Goal: Transaction & Acquisition: Download file/media

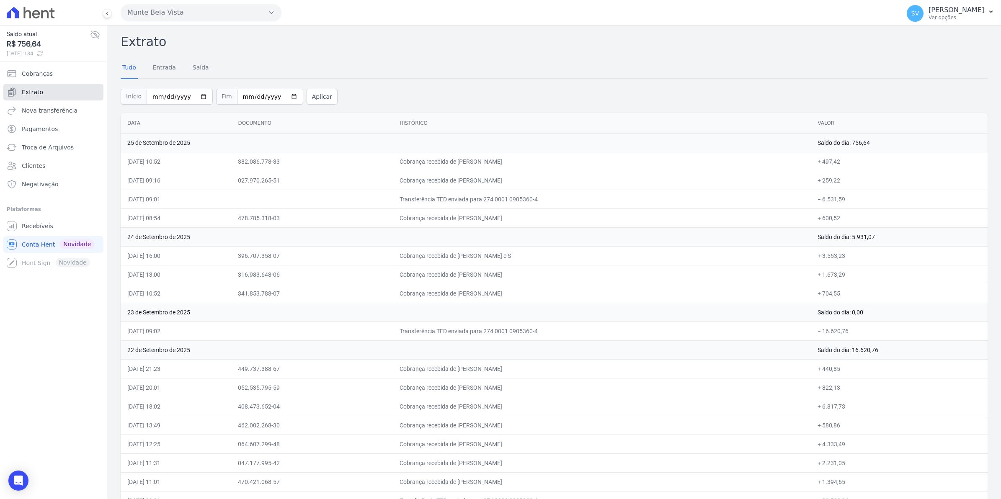
click at [36, 89] on span "Extrato" at bounding box center [32, 92] width 21 height 8
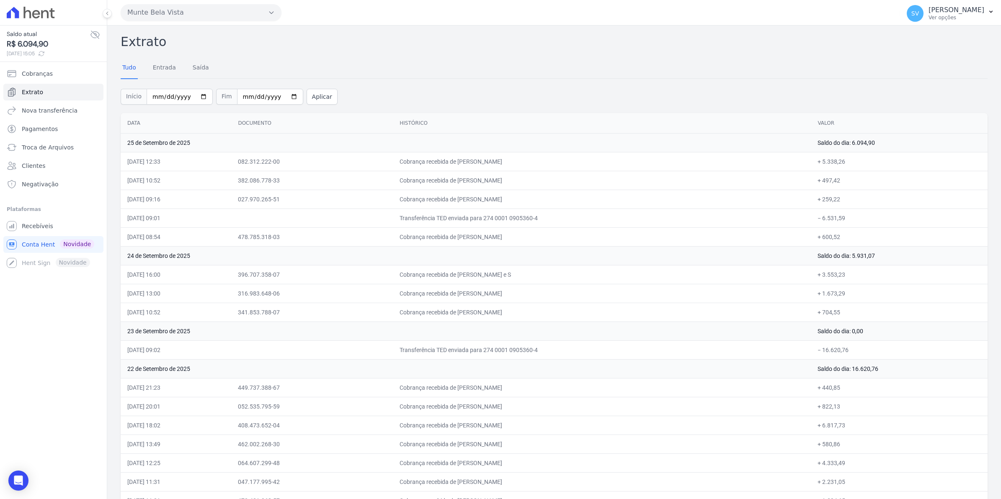
drag, startPoint x: 129, startPoint y: 160, endPoint x: 690, endPoint y: 202, distance: 562.5
drag, startPoint x: 690, startPoint y: 202, endPoint x: 645, endPoint y: 219, distance: 47.5
click at [654, 216] on td "Transferência TED enviada para 274 0001 0905360-4" at bounding box center [602, 218] width 418 height 19
click at [924, 11] on span "SV" at bounding box center [915, 13] width 17 height 17
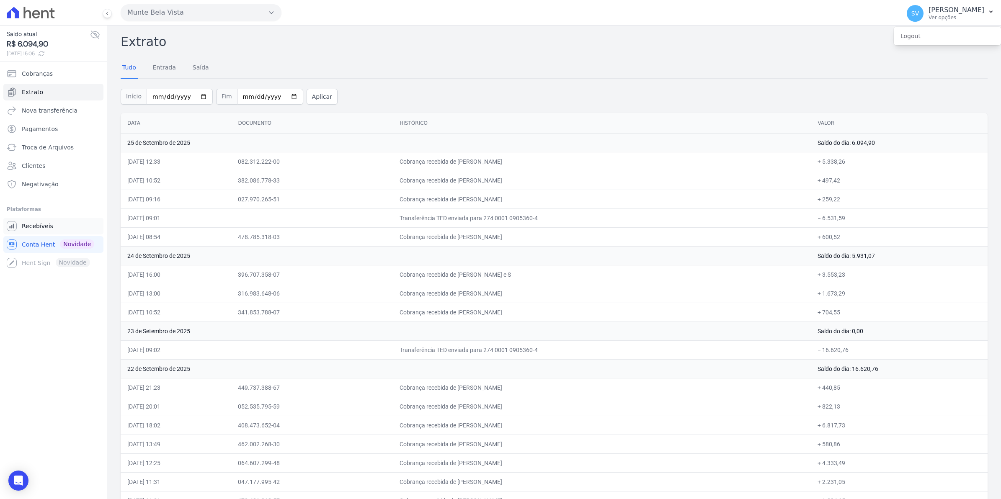
click at [32, 230] on span "Recebíveis" at bounding box center [37, 226] width 31 height 8
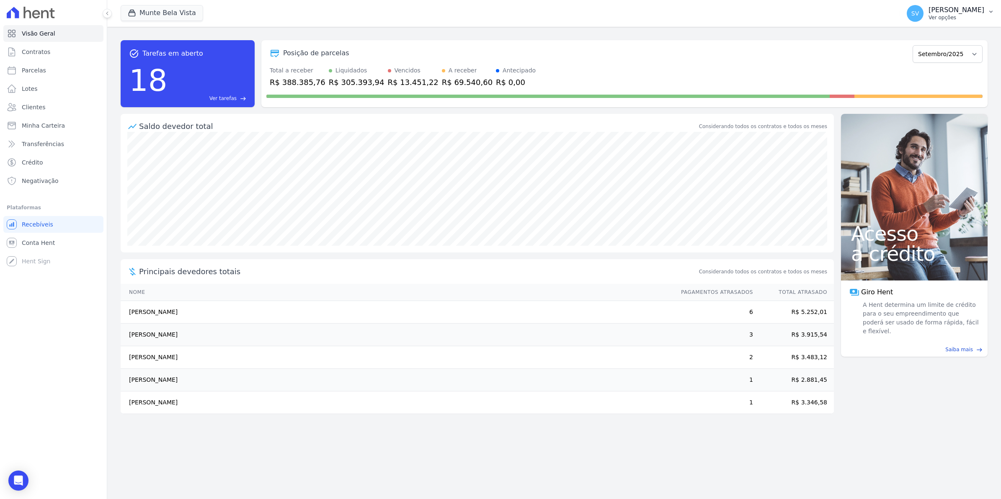
click at [919, 16] on span "SV" at bounding box center [916, 13] width 8 height 6
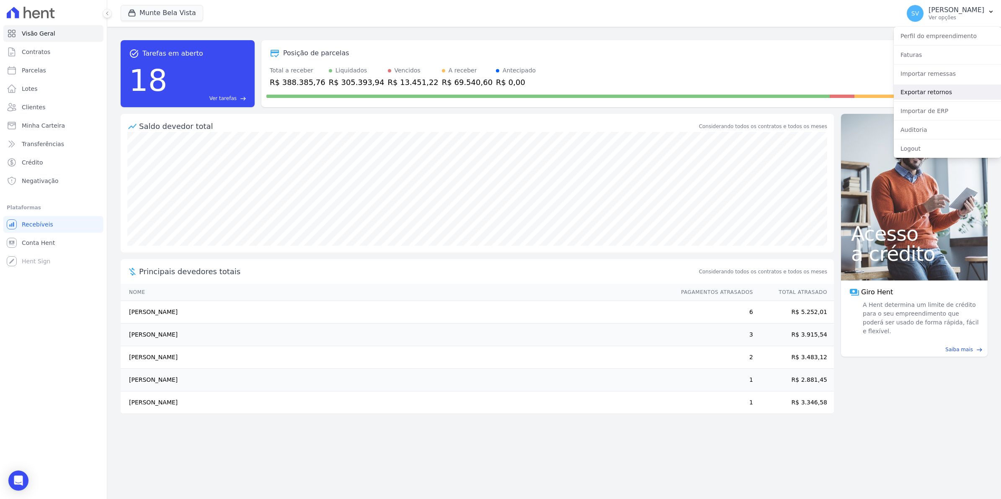
click at [916, 92] on link "Exportar retornos" at bounding box center [947, 92] width 107 height 15
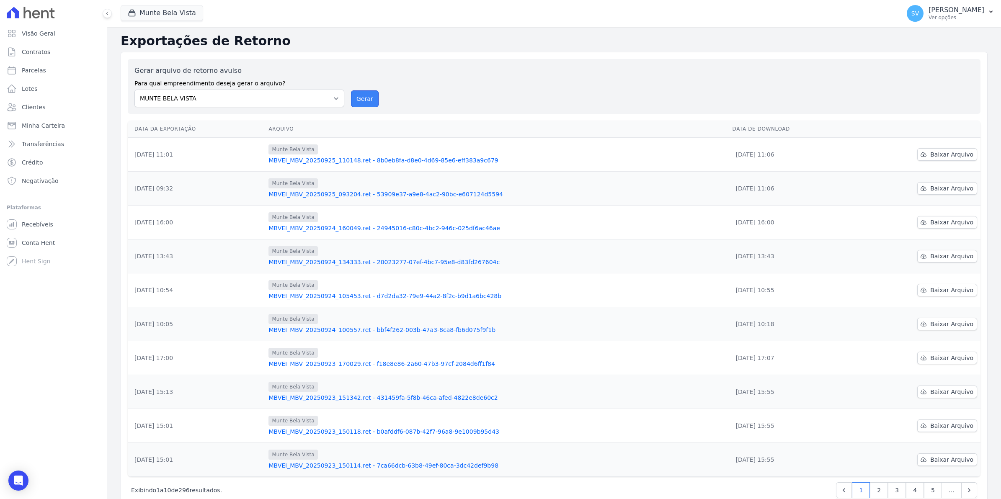
click at [367, 98] on button "Gerar" at bounding box center [365, 98] width 28 height 17
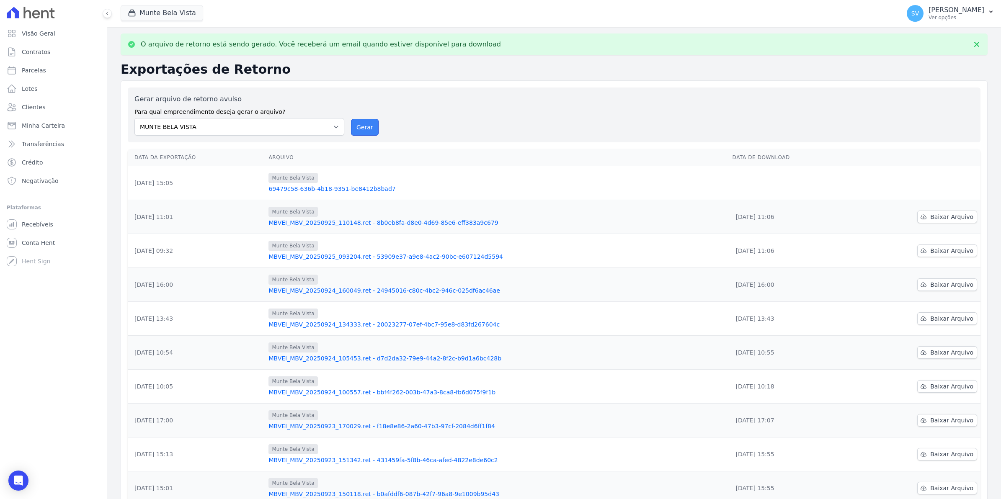
click at [364, 130] on button "Gerar" at bounding box center [365, 127] width 28 height 17
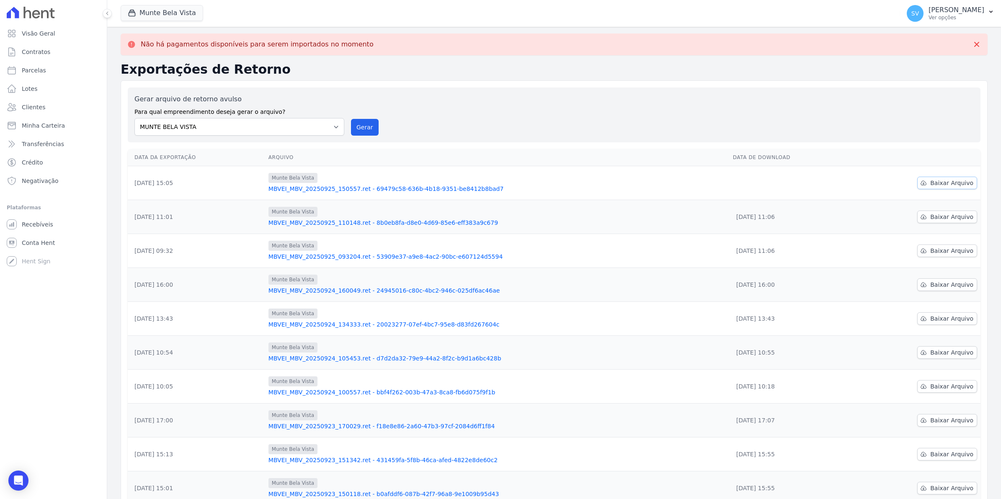
click at [952, 186] on span "Baixar Arquivo" at bounding box center [951, 183] width 43 height 8
